Goal: Task Accomplishment & Management: Manage account settings

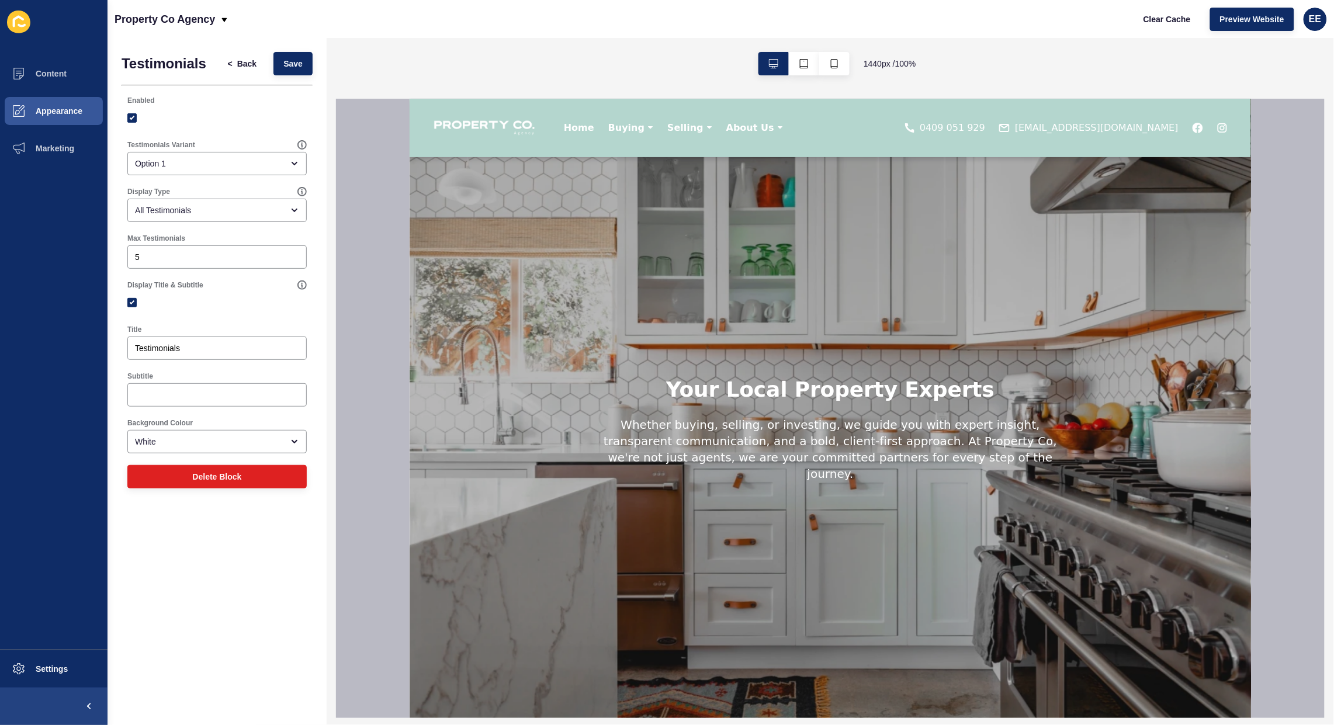
scroll to position [1560, 0]
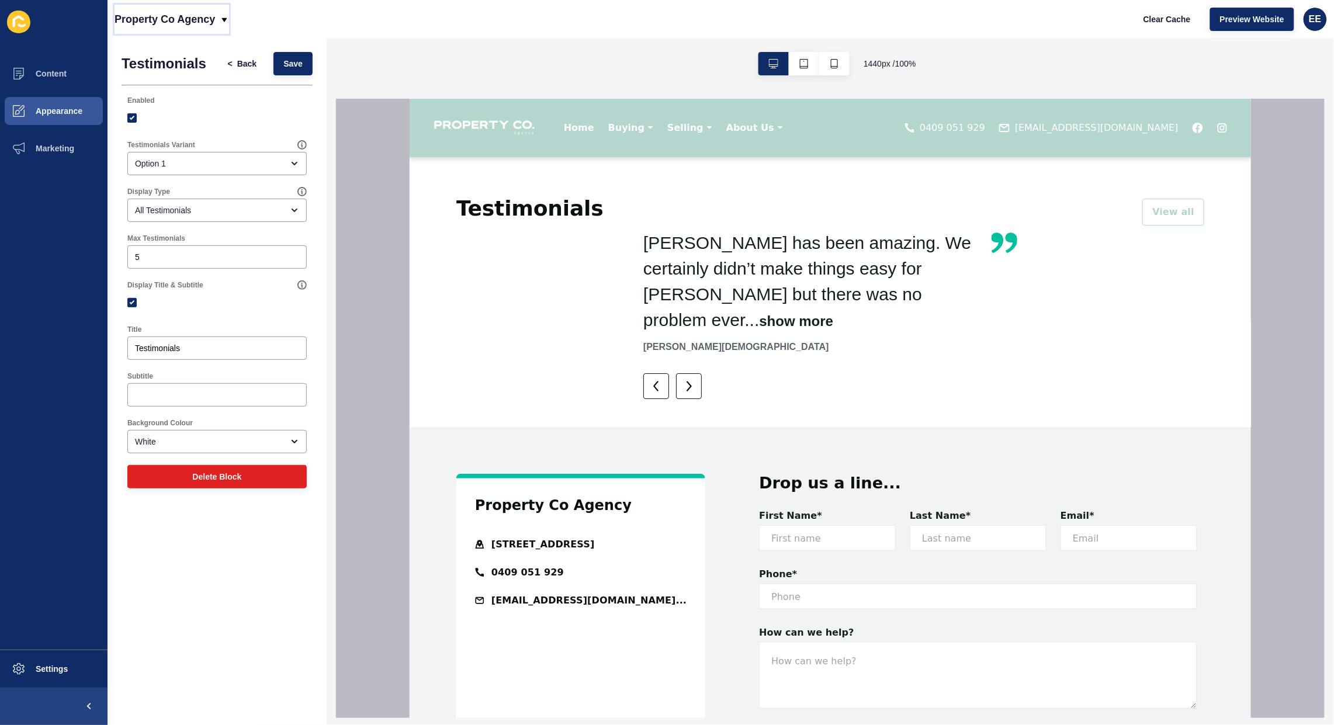
click at [223, 18] on icon at bounding box center [224, 19] width 9 height 9
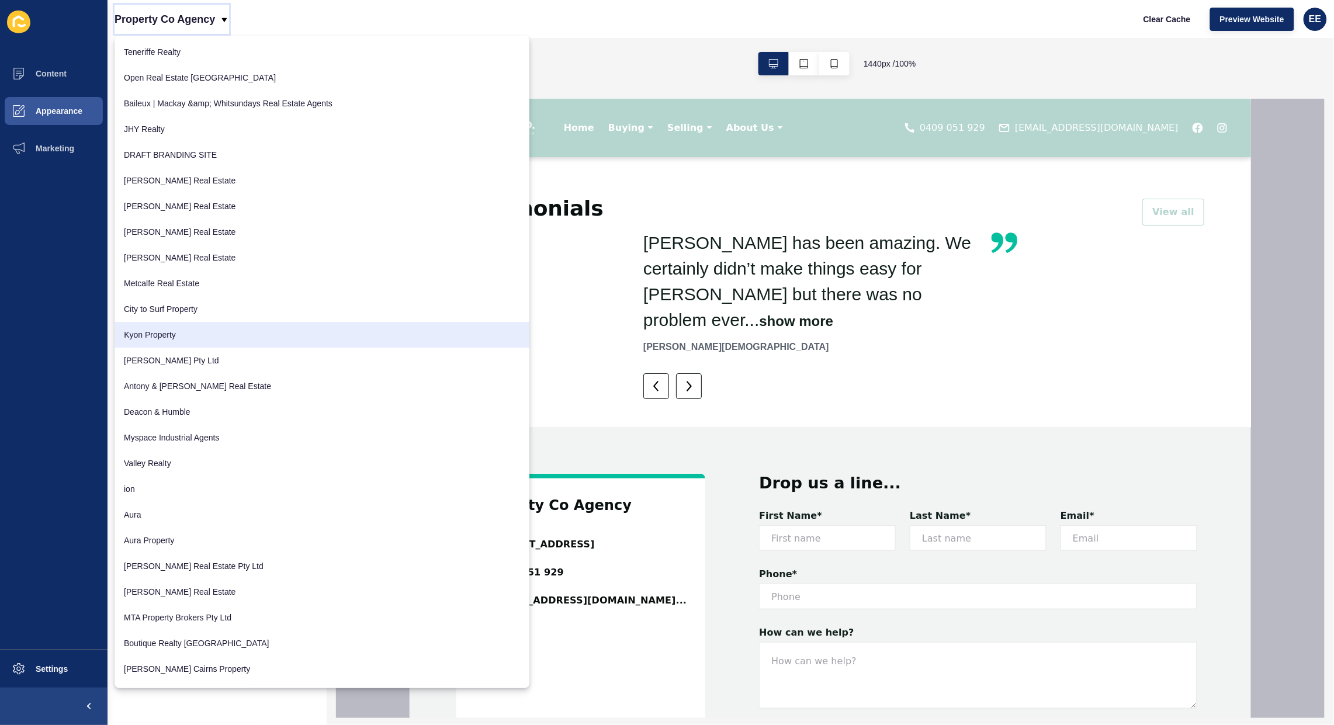
scroll to position [219, 0]
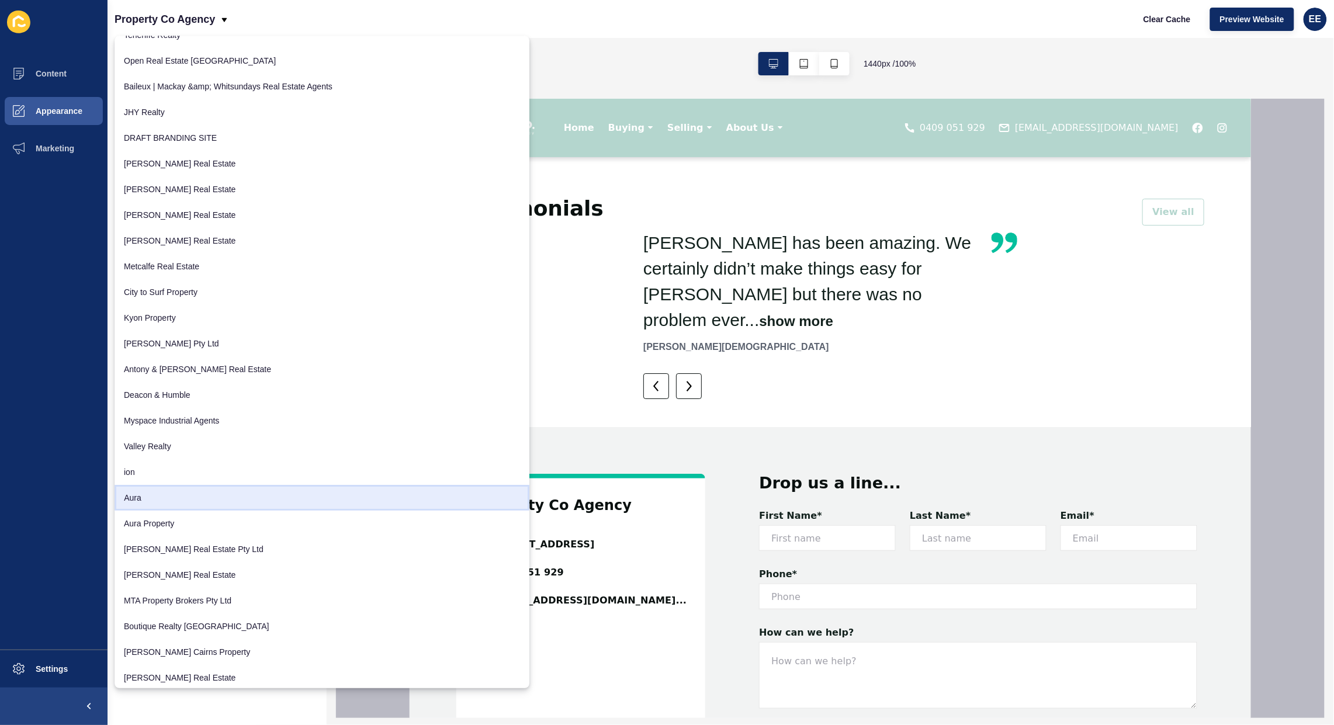
click at [142, 501] on link "Aura" at bounding box center [322, 498] width 415 height 26
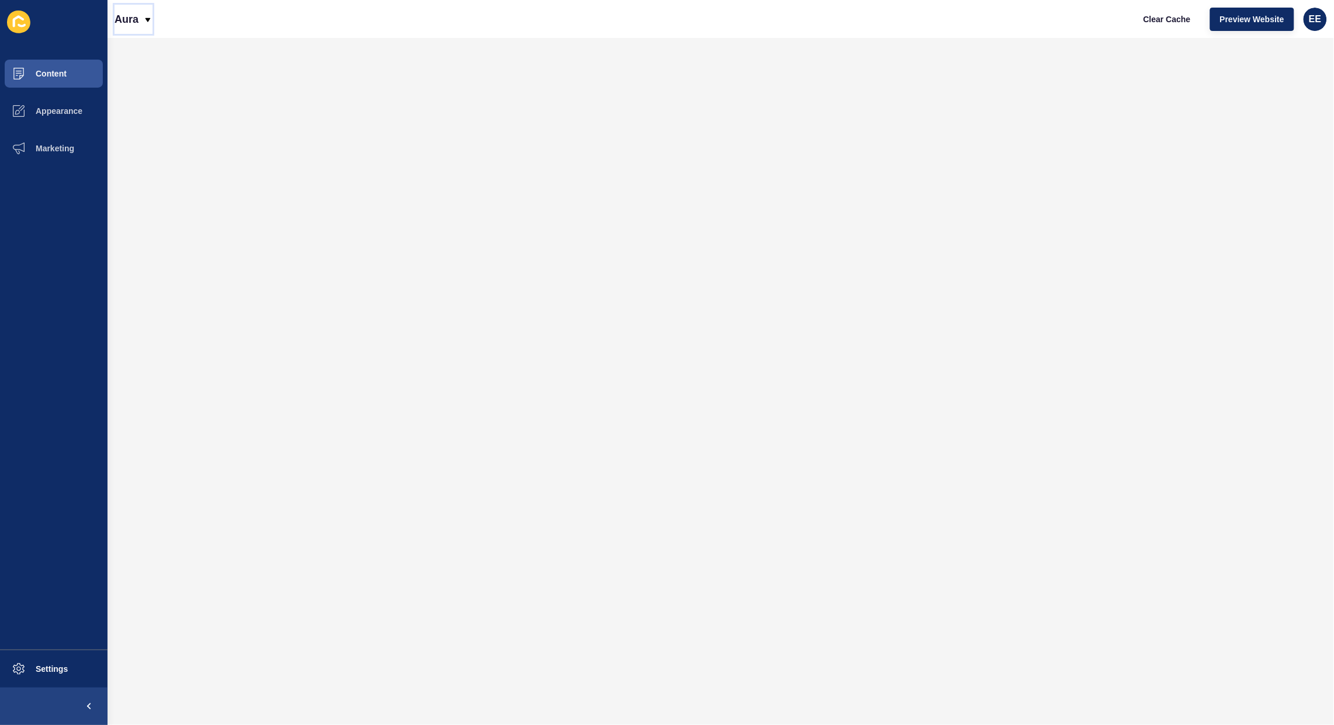
click at [143, 19] on icon at bounding box center [147, 19] width 9 height 9
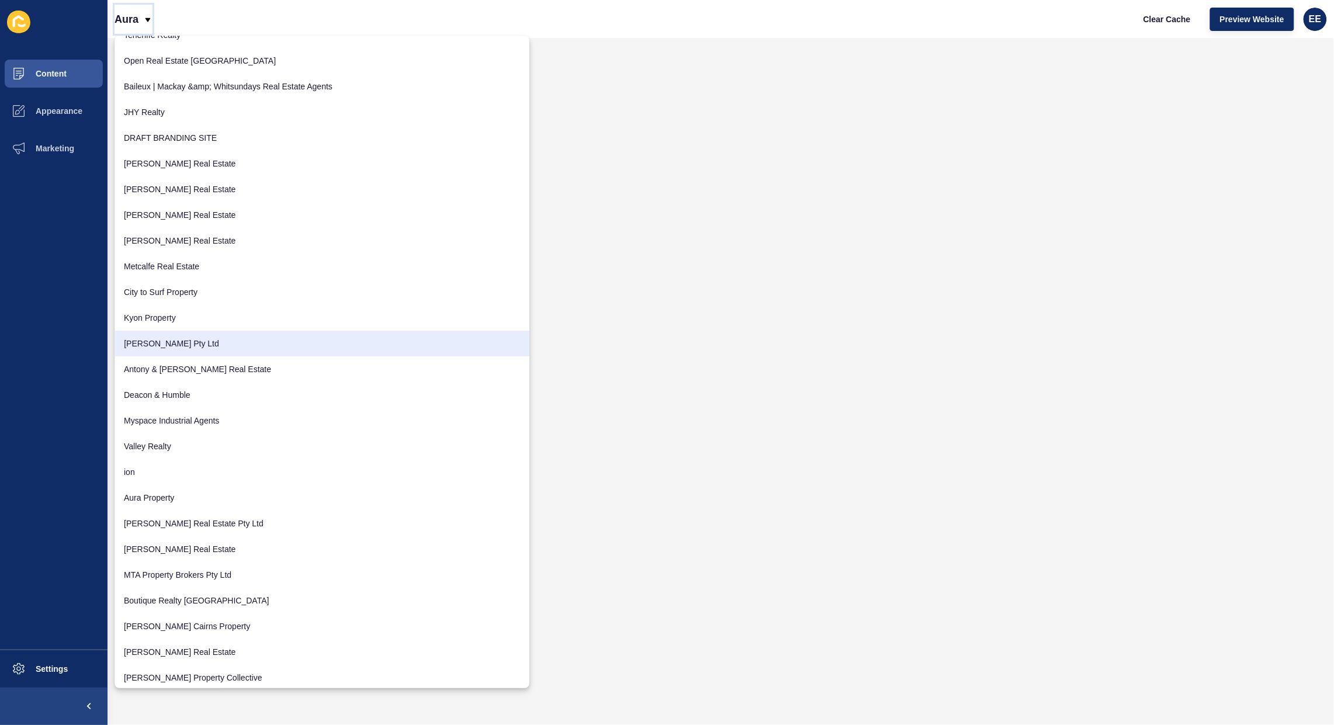
scroll to position [292, 0]
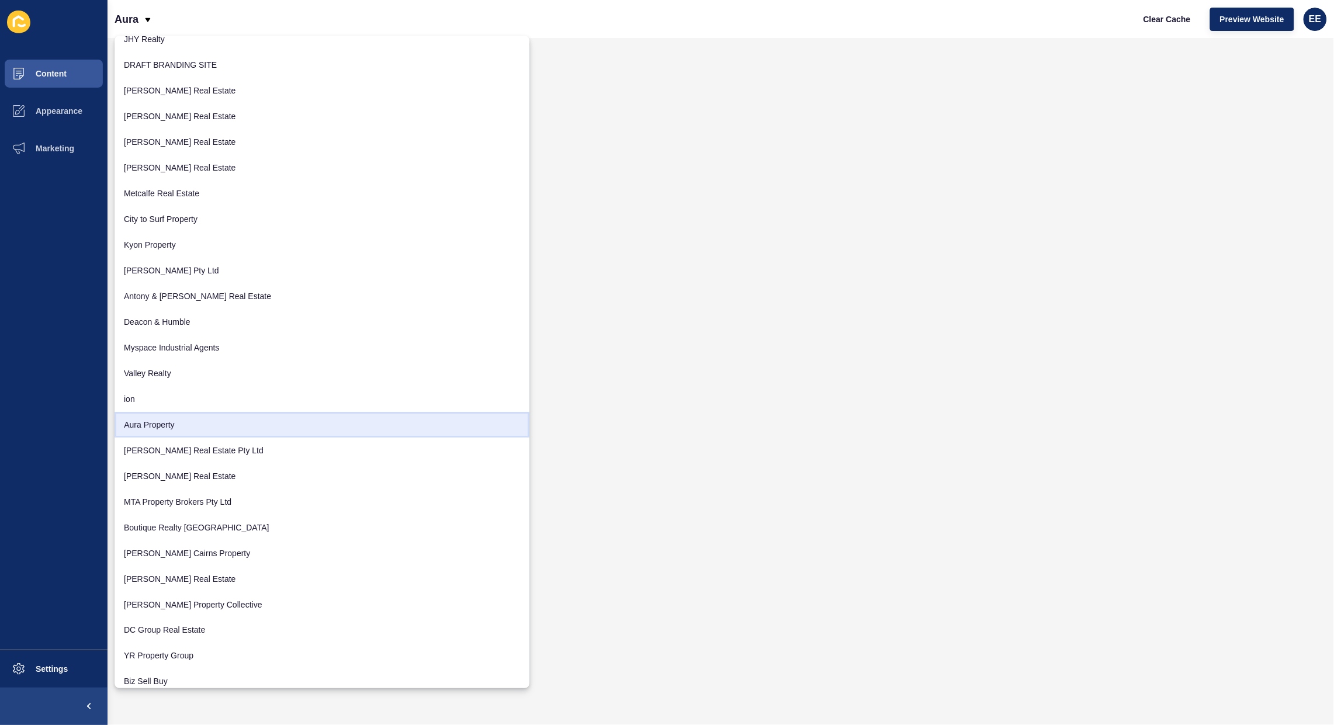
click at [144, 422] on link "Aura Property" at bounding box center [322, 425] width 415 height 26
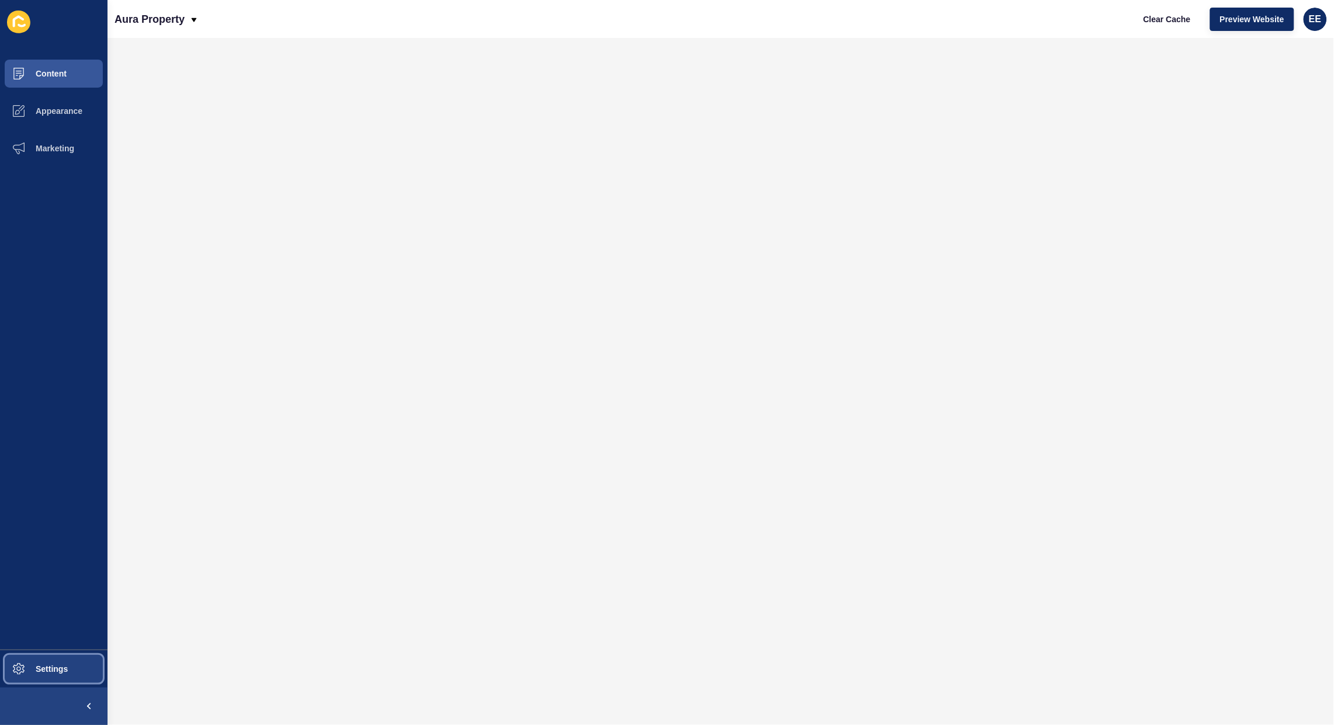
click at [65, 674] on span "Settings" at bounding box center [33, 668] width 70 height 9
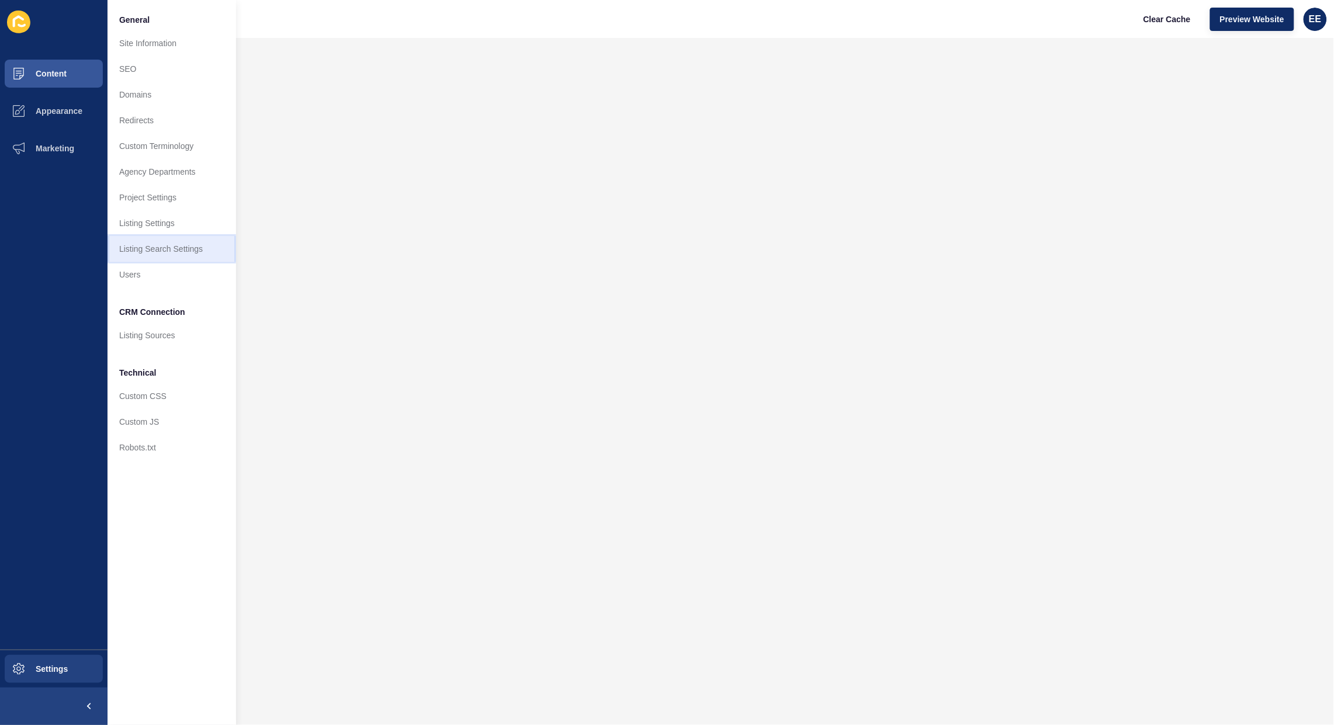
click at [147, 248] on link "Listing Search Settings" at bounding box center [171, 249] width 129 height 26
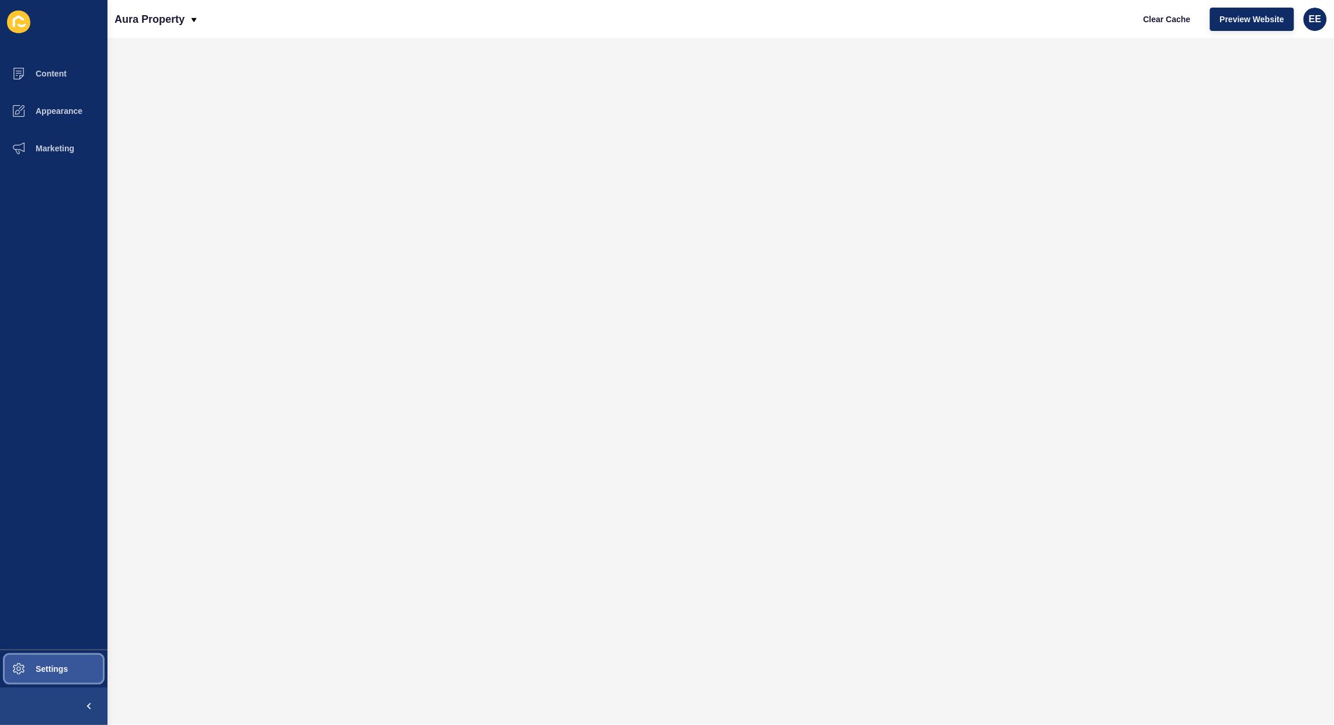
click at [45, 664] on span "Settings" at bounding box center [33, 668] width 70 height 9
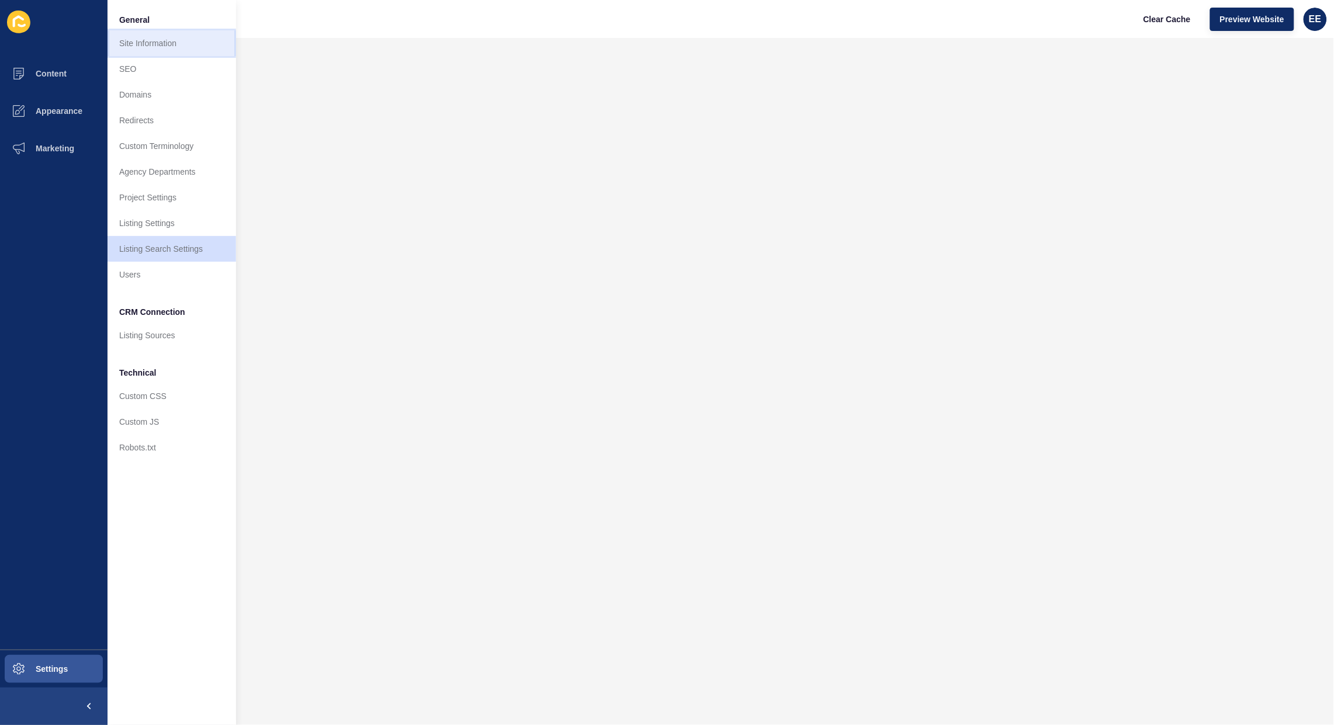
click at [168, 48] on link "Site Information" at bounding box center [171, 43] width 129 height 26
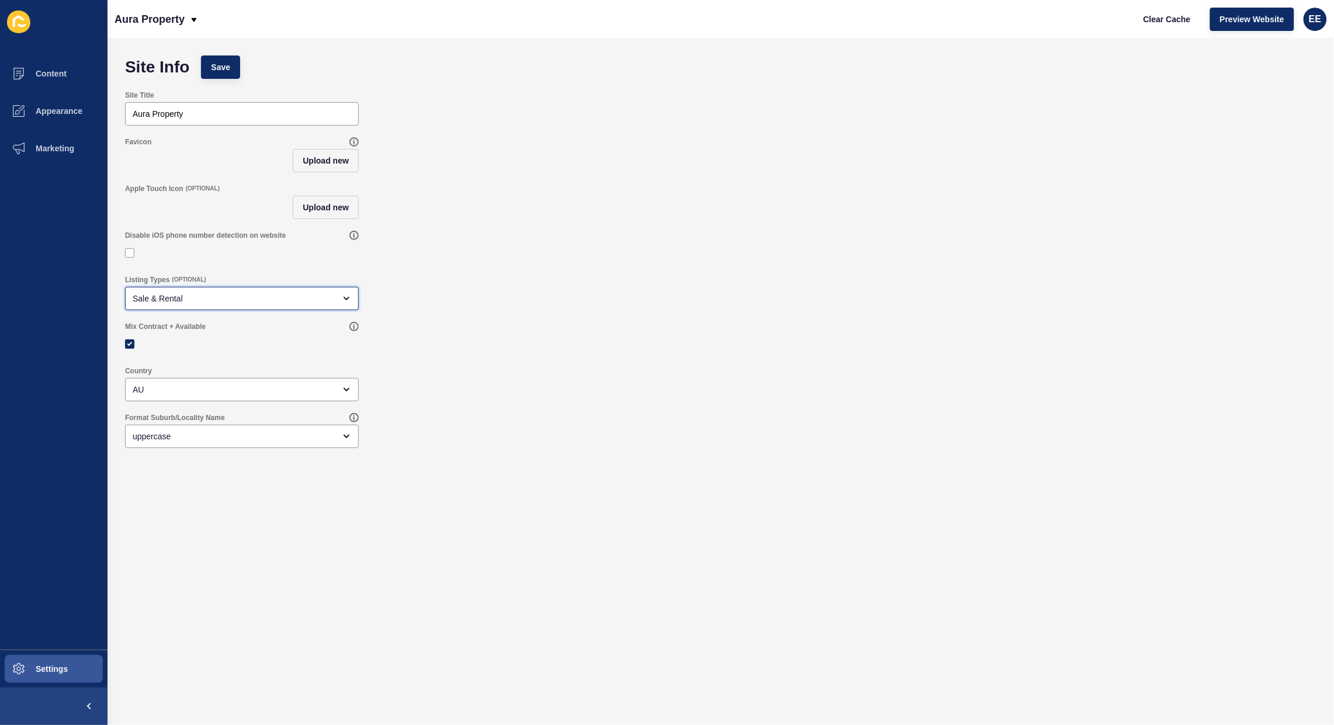
click at [224, 296] on div "Sale & Rental" at bounding box center [234, 299] width 202 height 12
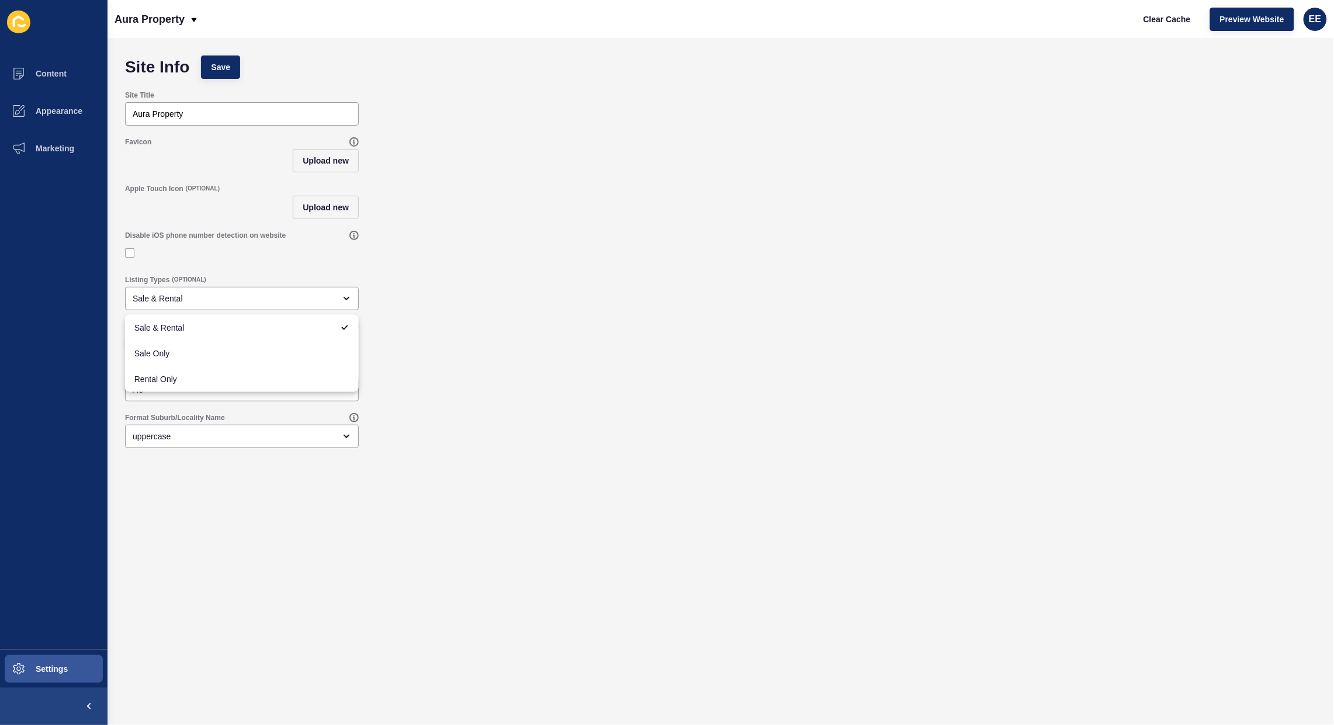
click at [570, 292] on div "Listing Types (OPTIONAL) Sale & Rental" at bounding box center [720, 292] width 1203 height 47
click at [497, 351] on div "Mix Contract + Available" at bounding box center [720, 338] width 1203 height 44
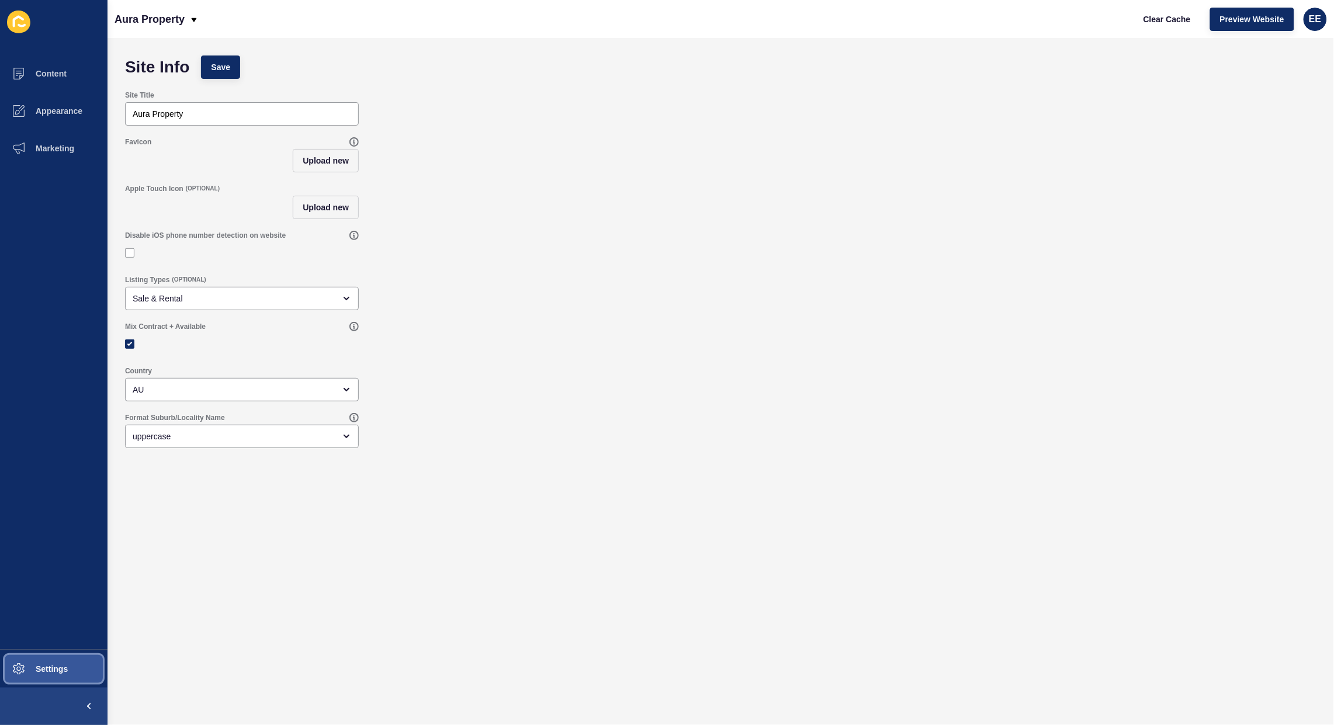
click at [60, 668] on span "Settings" at bounding box center [33, 668] width 70 height 9
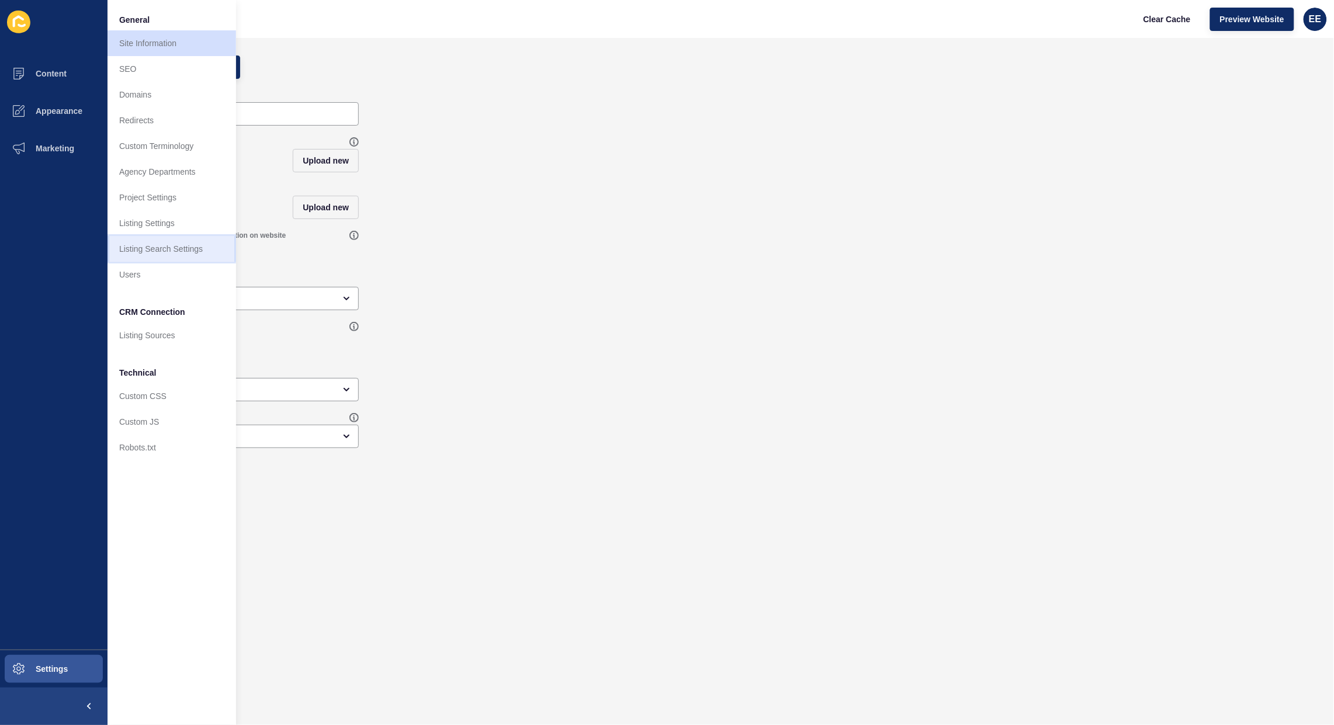
click at [159, 245] on link "Listing Search Settings" at bounding box center [171, 249] width 129 height 26
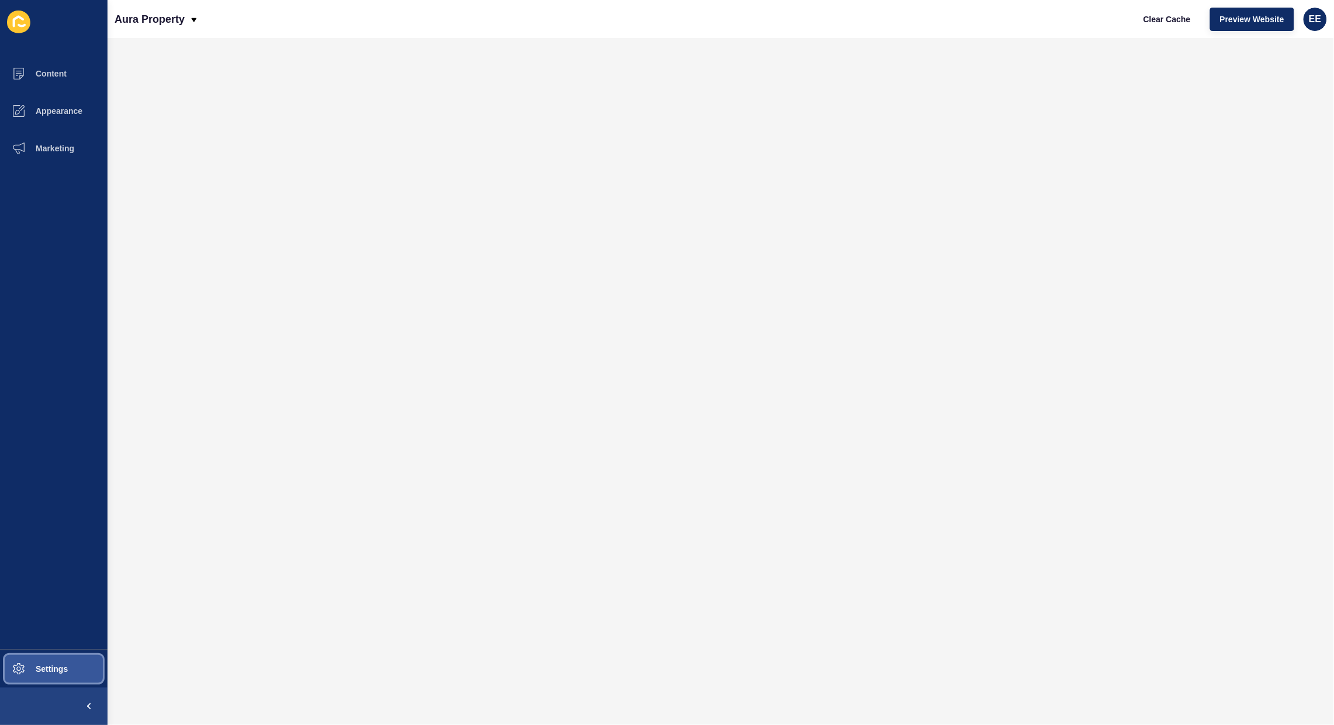
click at [59, 667] on span "Settings" at bounding box center [33, 668] width 70 height 9
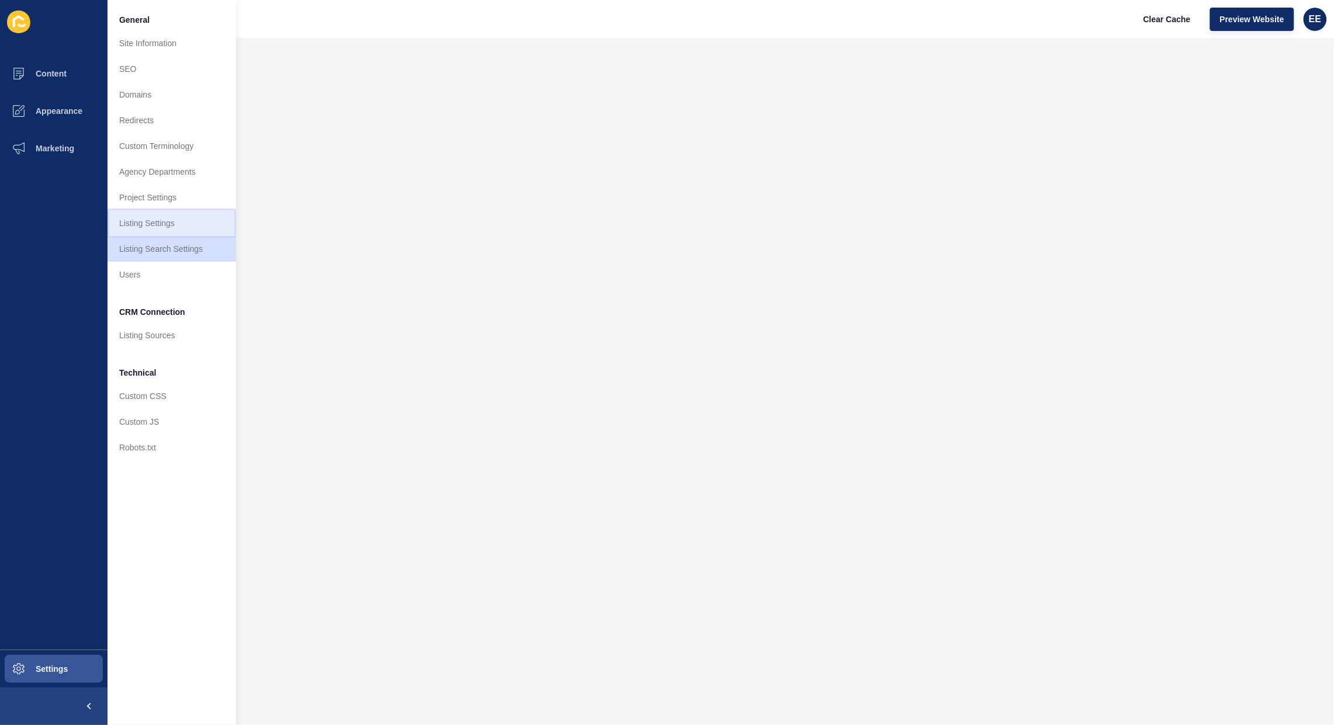
click at [130, 220] on link "Listing Settings" at bounding box center [171, 223] width 129 height 26
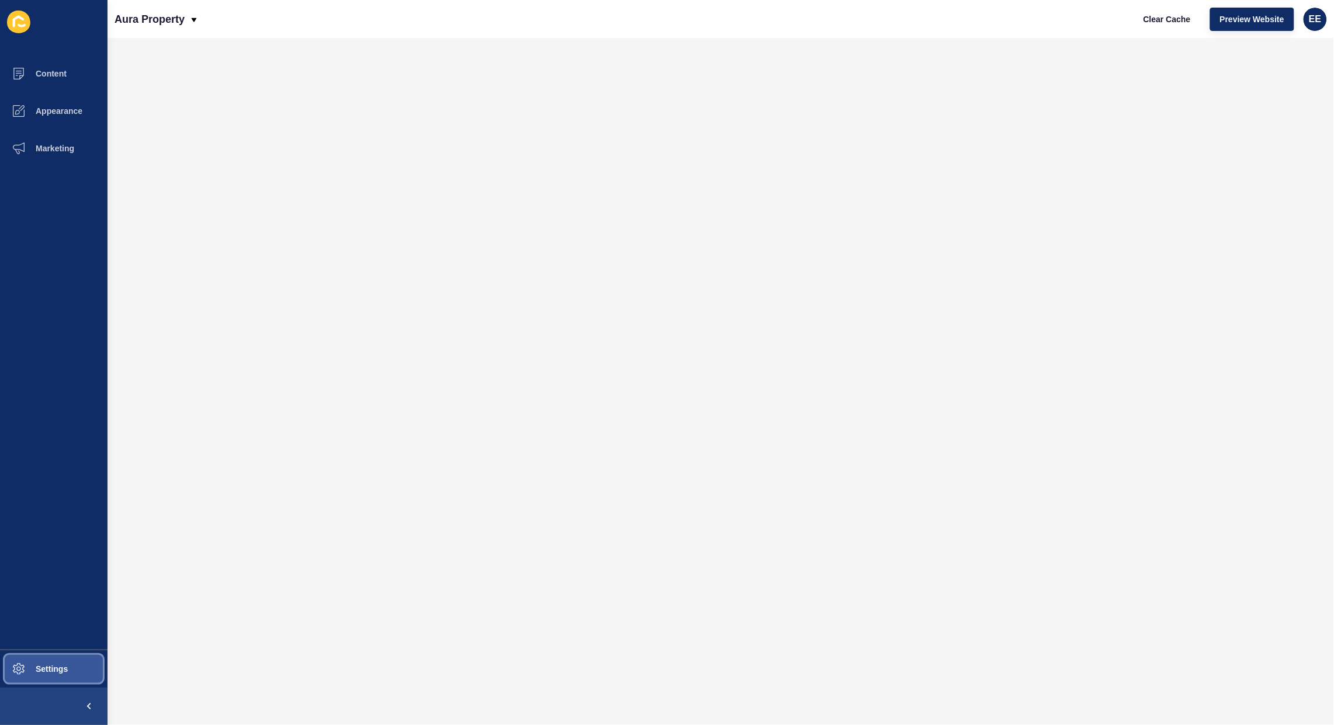
click at [37, 673] on span "Settings" at bounding box center [33, 668] width 70 height 9
click at [129, 11] on p "Aura Property" at bounding box center [150, 19] width 70 height 29
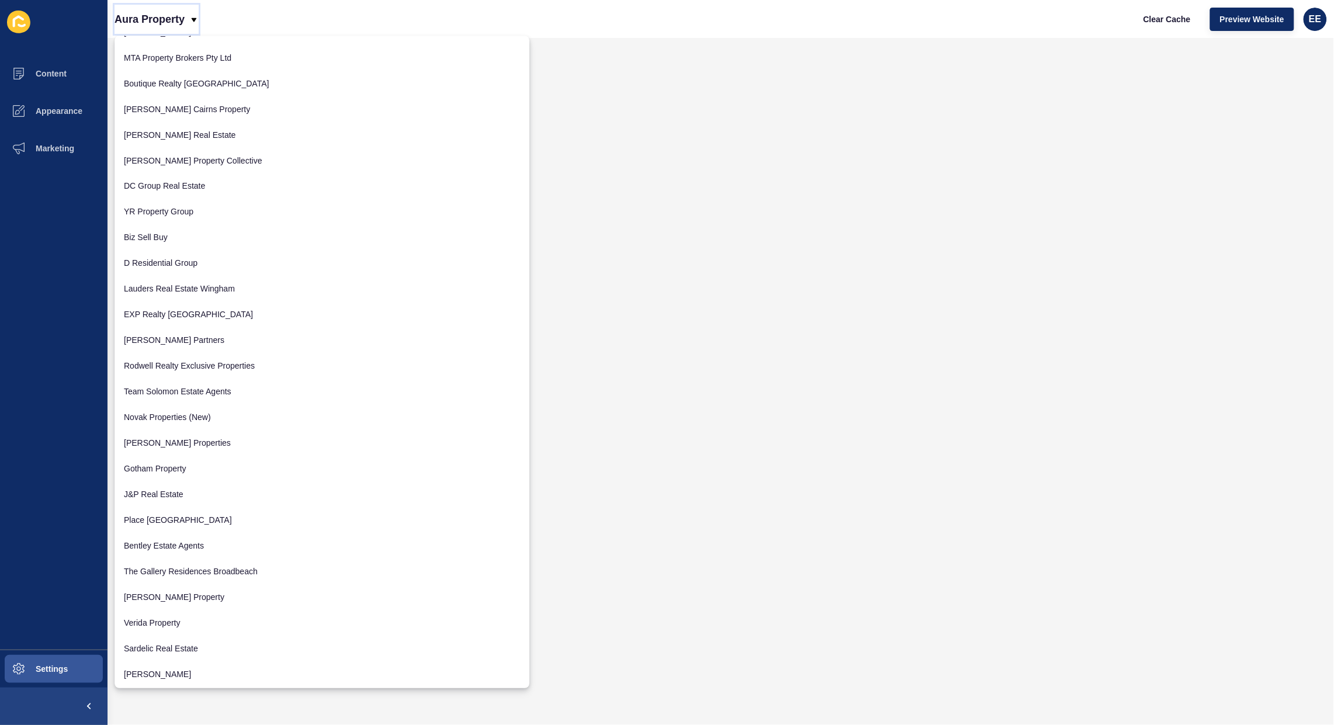
scroll to position [876, 0]
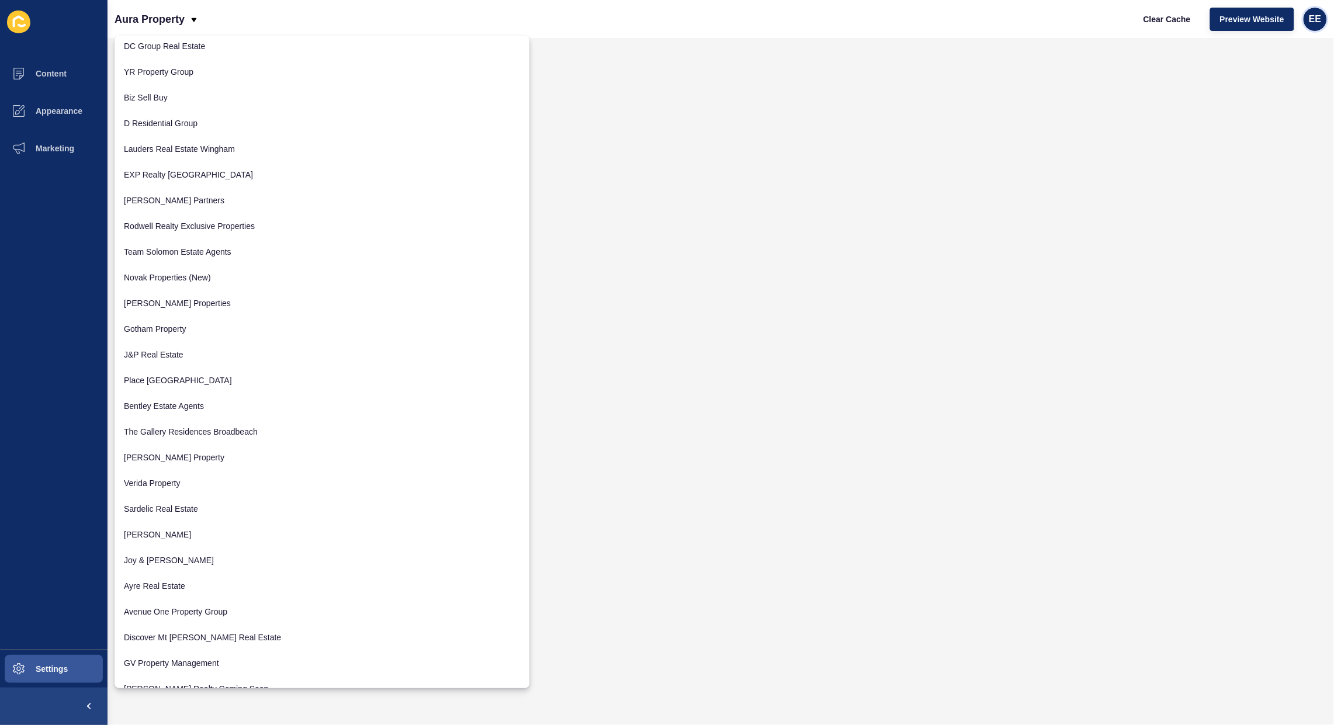
click at [1318, 18] on span "EE" at bounding box center [1315, 19] width 12 height 12
click at [1263, 98] on link "Logout" at bounding box center [1287, 97] width 86 height 26
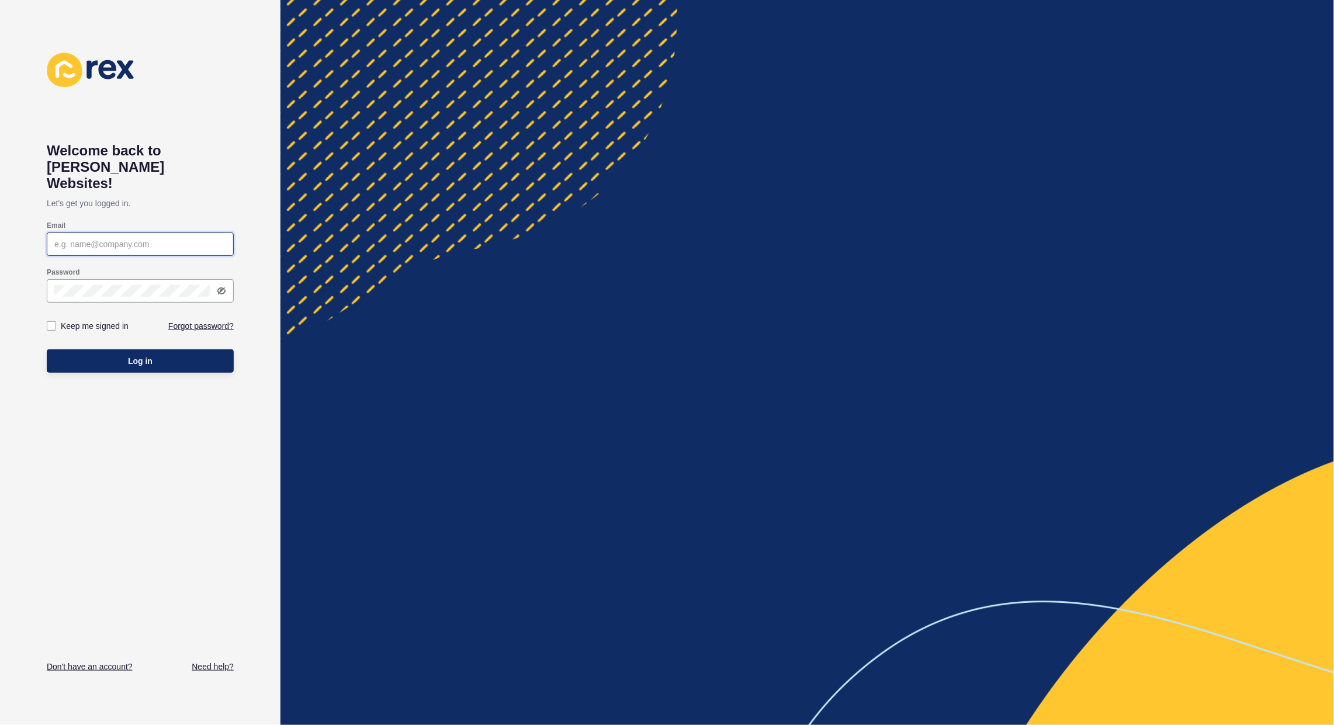
type input "[PERSON_NAME][EMAIL_ADDRESS][PERSON_NAME][DOMAIN_NAME]"
click at [140, 355] on span "Log in" at bounding box center [140, 361] width 25 height 12
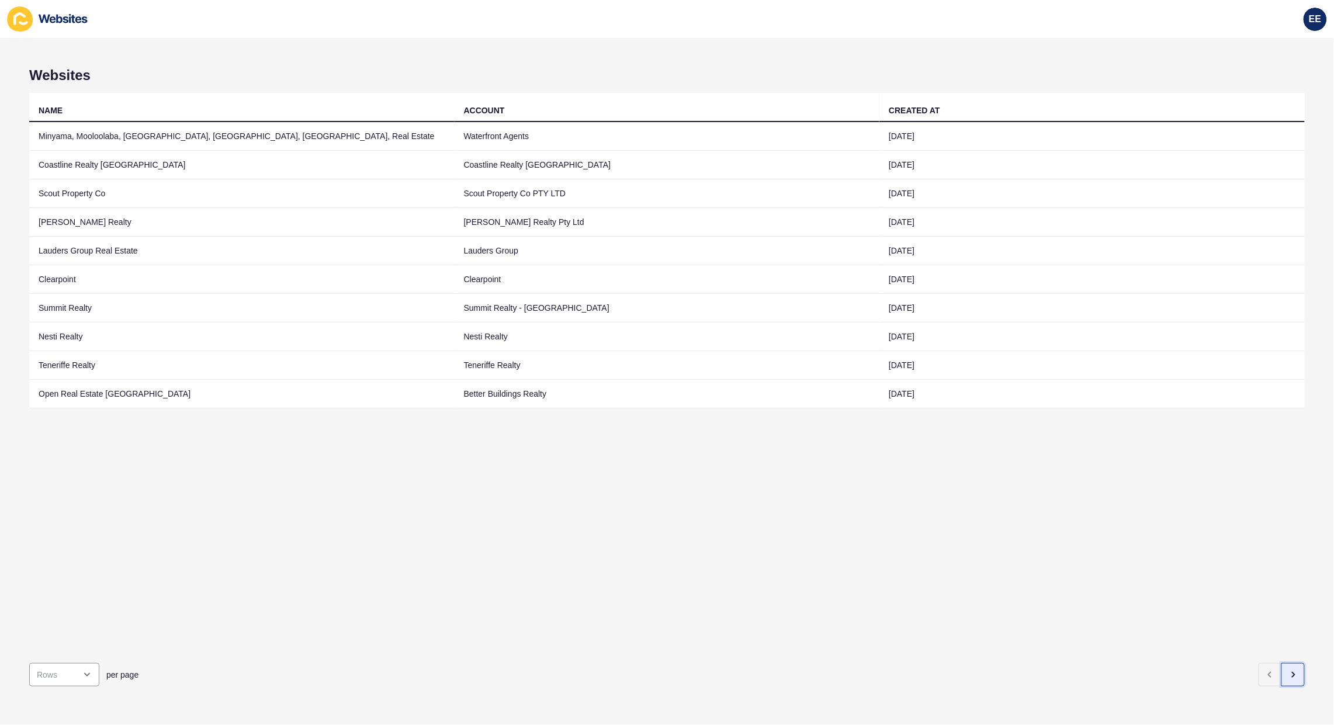
click at [1281, 663] on button "button" at bounding box center [1292, 674] width 23 height 23
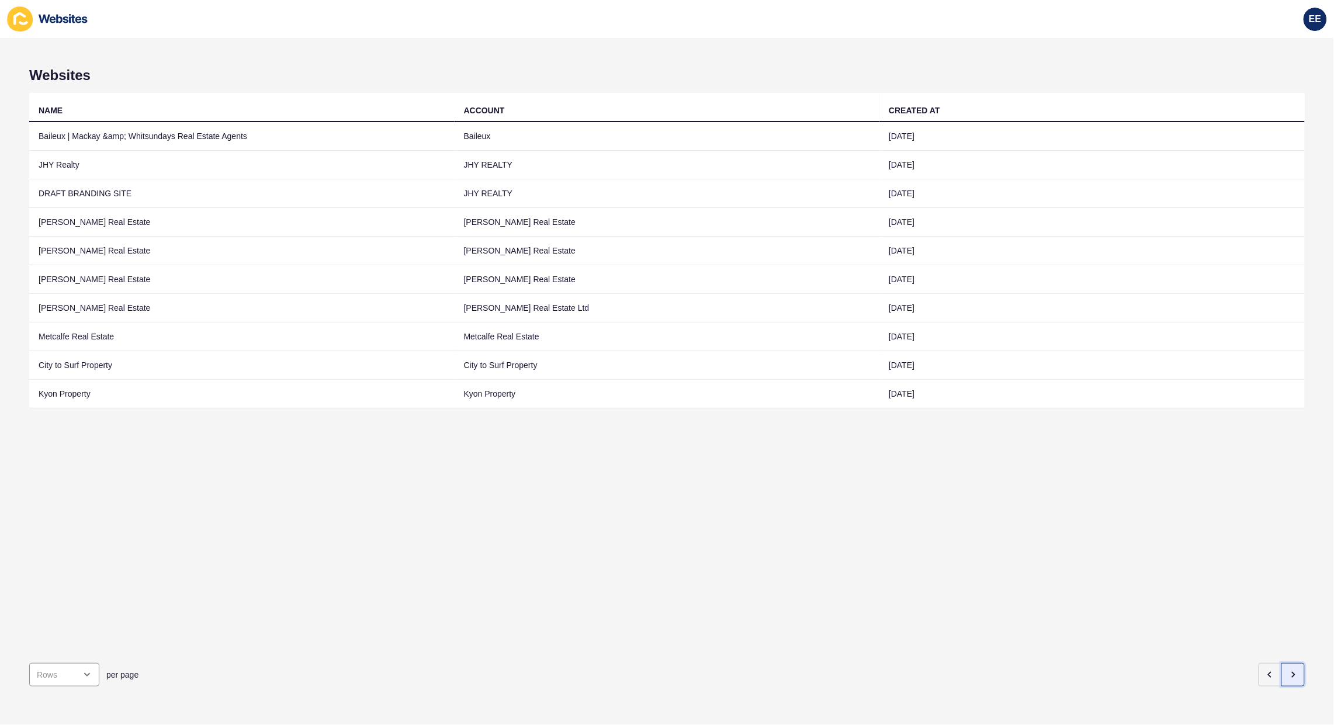
click at [1281, 663] on button "button" at bounding box center [1292, 674] width 23 height 23
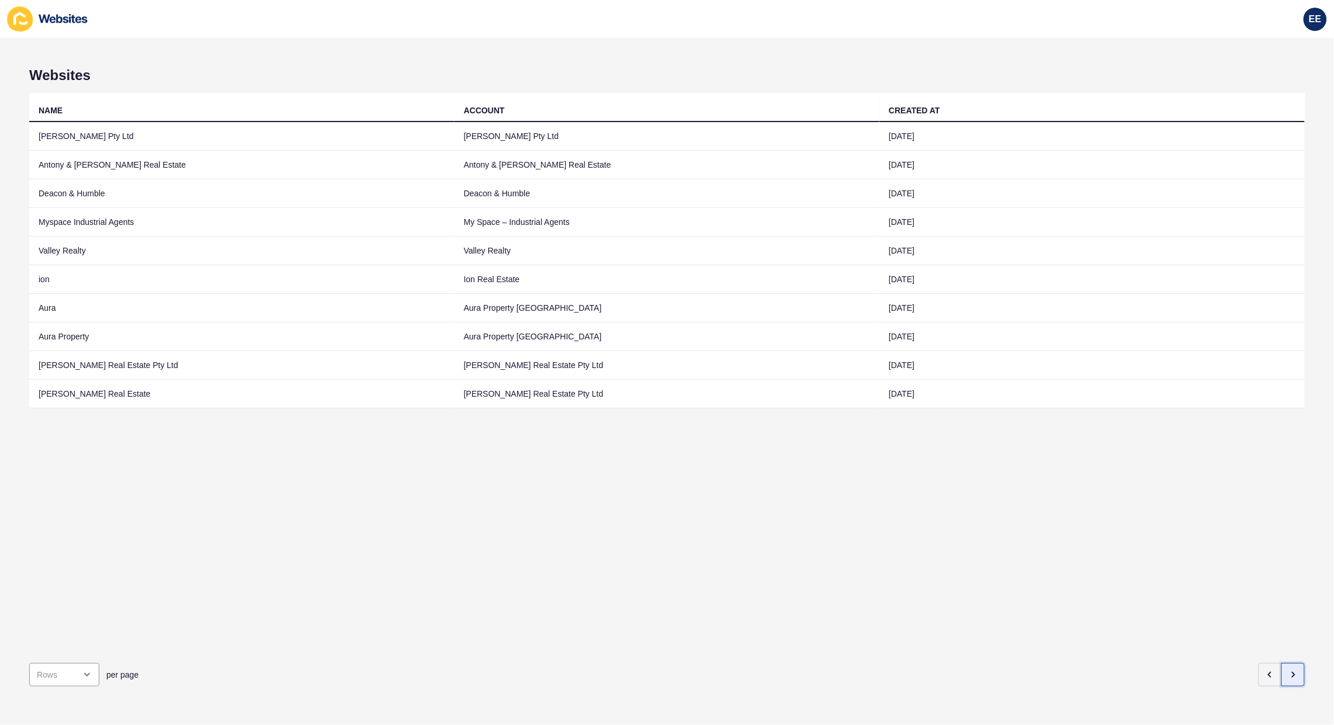
click at [1281, 663] on button "button" at bounding box center [1292, 674] width 23 height 23
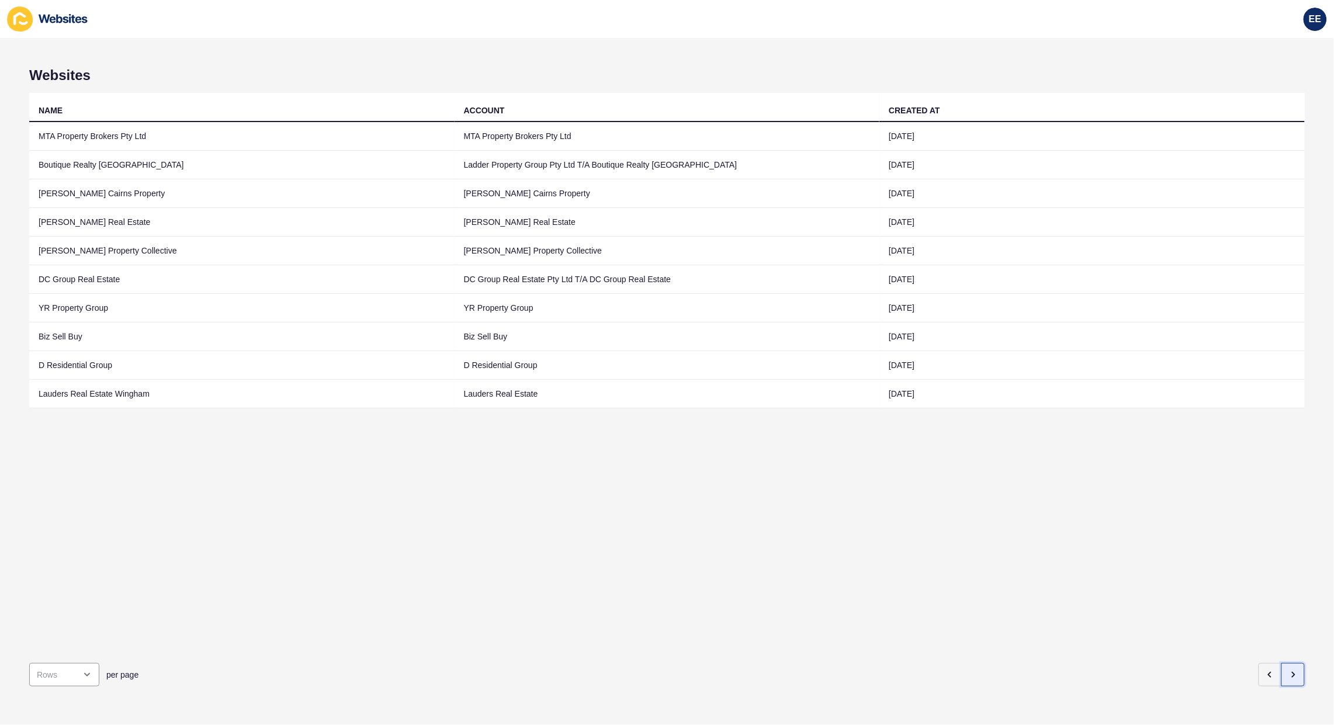
click at [1281, 663] on button "button" at bounding box center [1292, 674] width 23 height 23
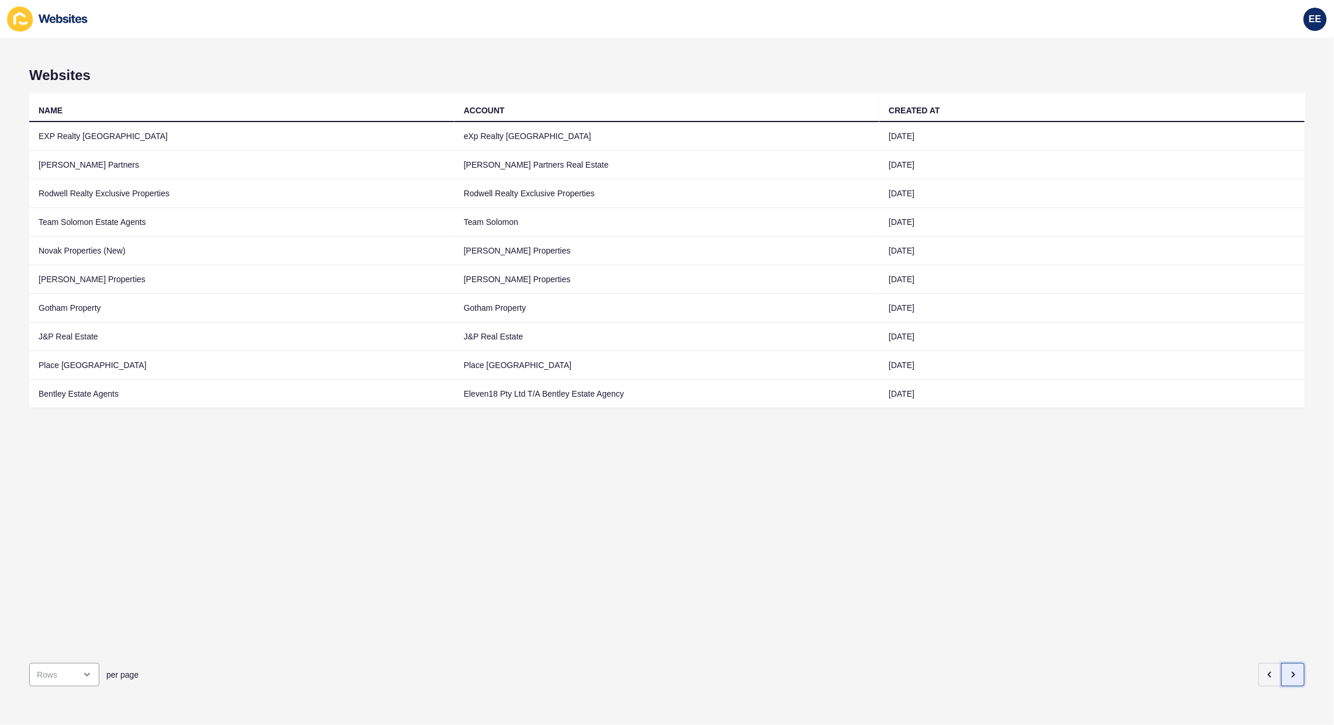
click at [1281, 663] on button "button" at bounding box center [1292, 674] width 23 height 23
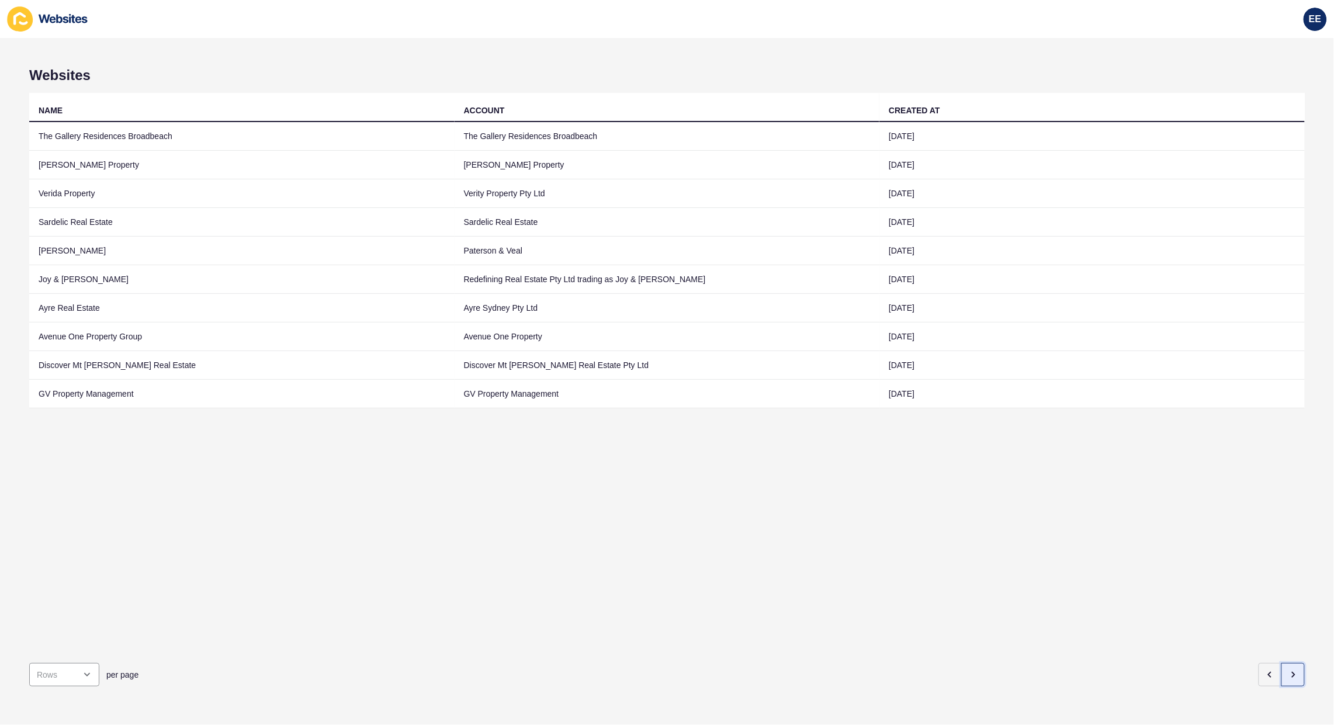
click at [1288, 670] on icon "button" at bounding box center [1292, 674] width 9 height 9
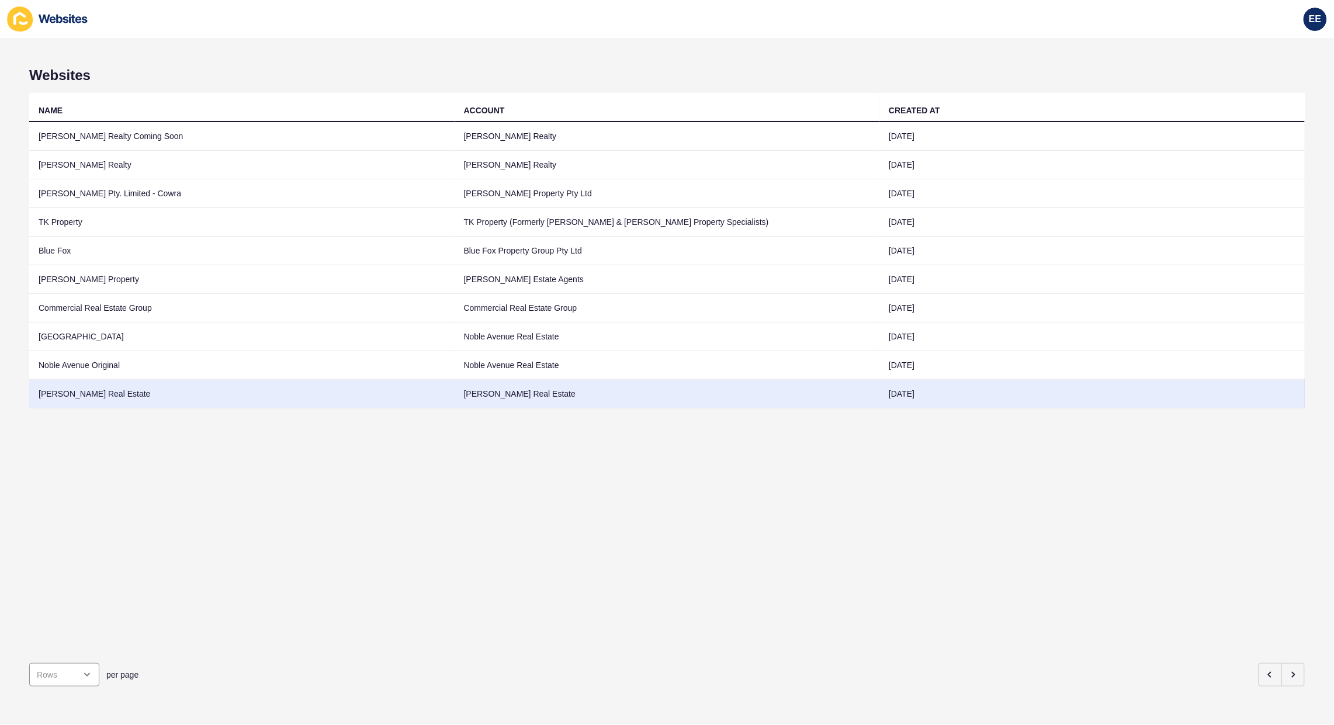
click at [105, 394] on td "[PERSON_NAME] Real Estate" at bounding box center [241, 394] width 425 height 29
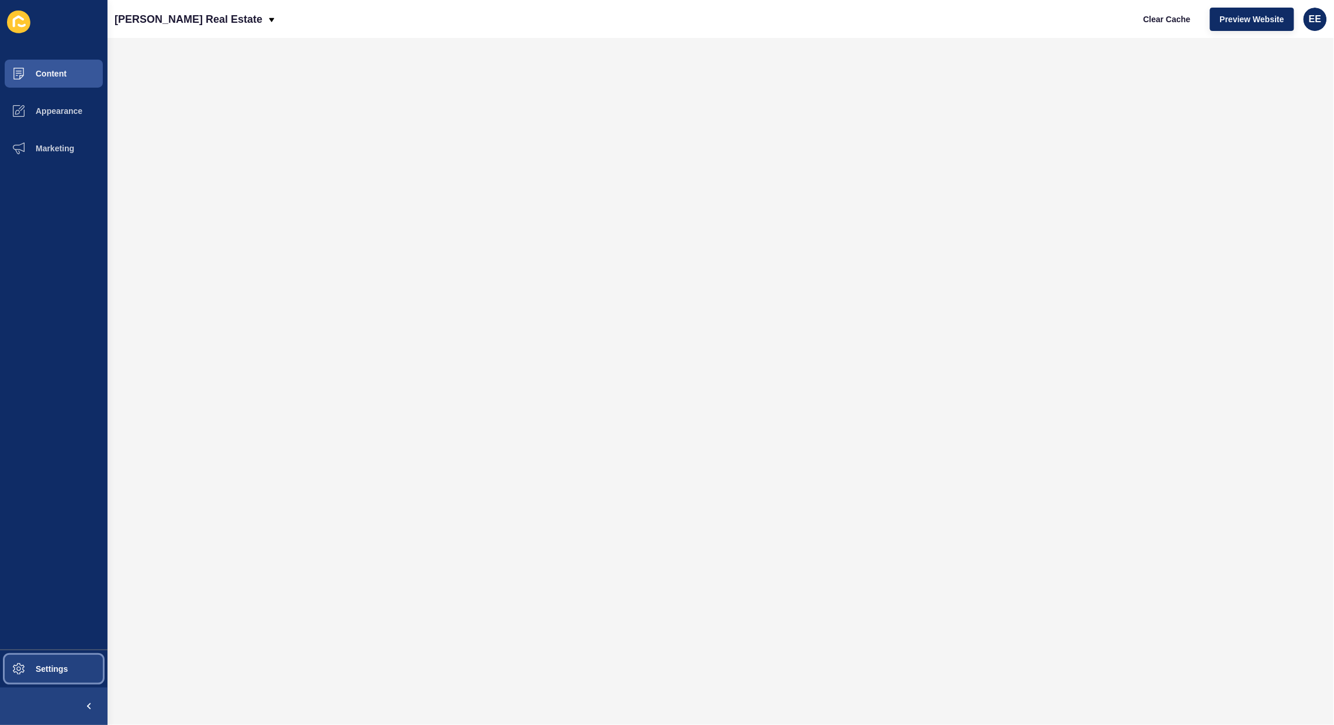
click at [69, 661] on button "Settings" at bounding box center [53, 668] width 107 height 37
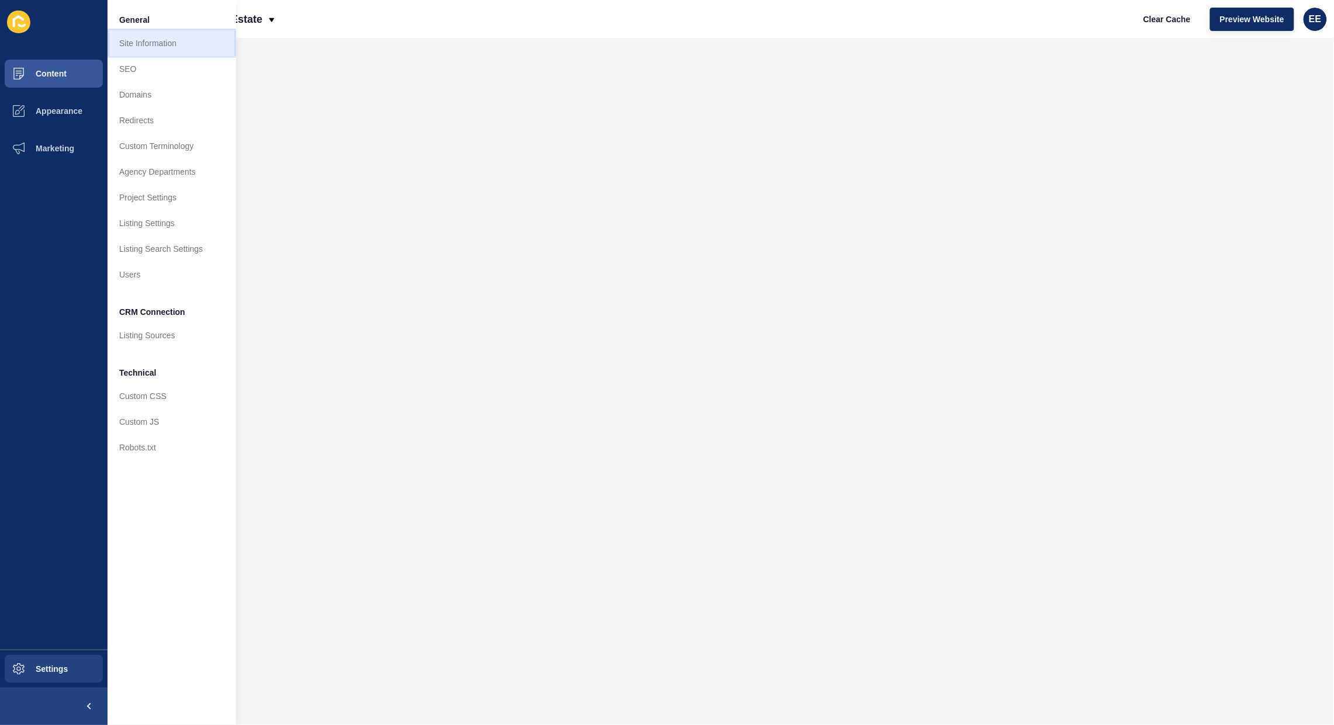
click at [161, 46] on link "Site Information" at bounding box center [171, 43] width 129 height 26
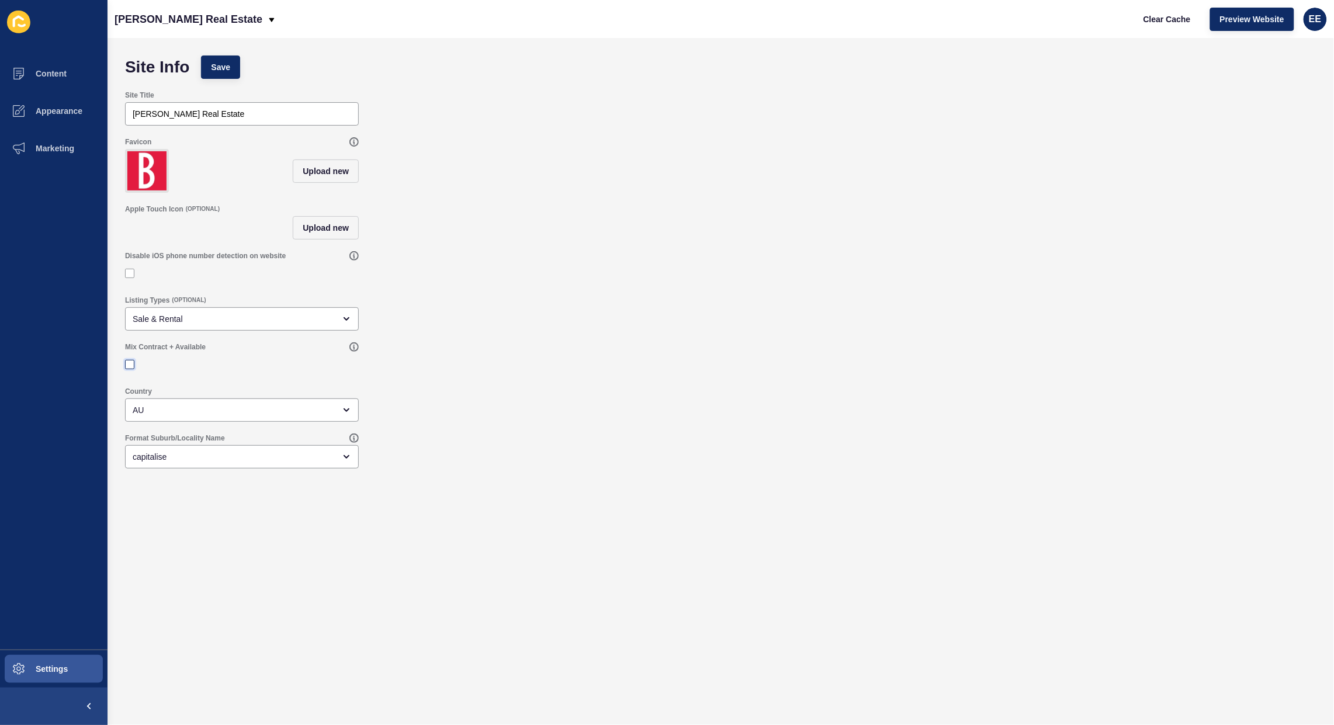
click at [127, 369] on label at bounding box center [129, 364] width 9 height 9
click at [127, 369] on input "Mix Contract + Available" at bounding box center [131, 365] width 8 height 8
checkbox input "true"
click at [214, 70] on span "Save" at bounding box center [220, 67] width 19 height 12
click at [65, 669] on span "Settings" at bounding box center [33, 668] width 70 height 9
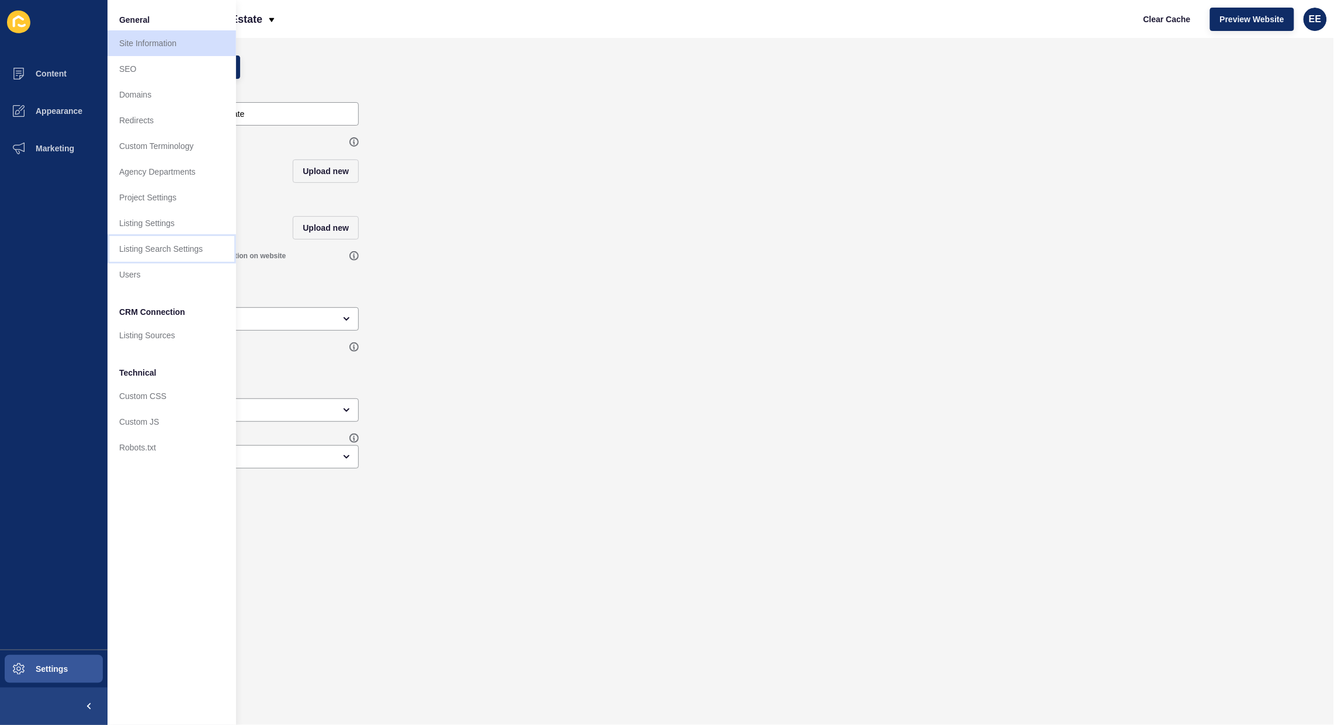
drag, startPoint x: 164, startPoint y: 244, endPoint x: 215, endPoint y: 247, distance: 50.9
click at [165, 244] on link "Listing Search Settings" at bounding box center [171, 249] width 129 height 26
